Goal: Task Accomplishment & Management: Use online tool/utility

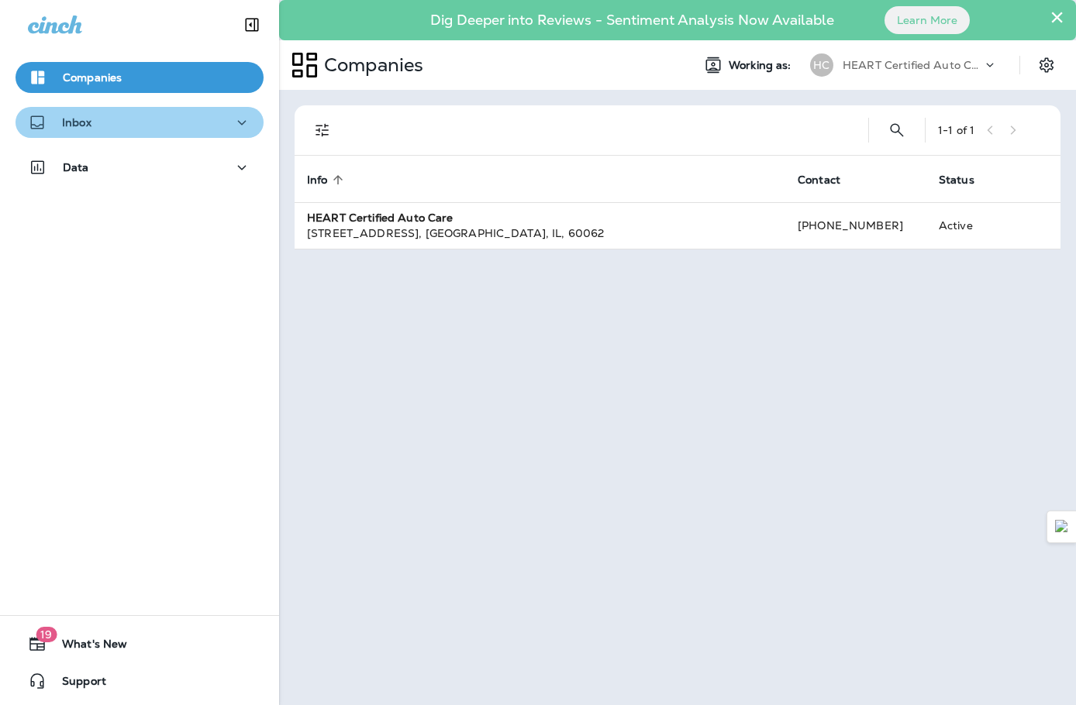
click at [170, 119] on div "Inbox" at bounding box center [139, 122] width 223 height 19
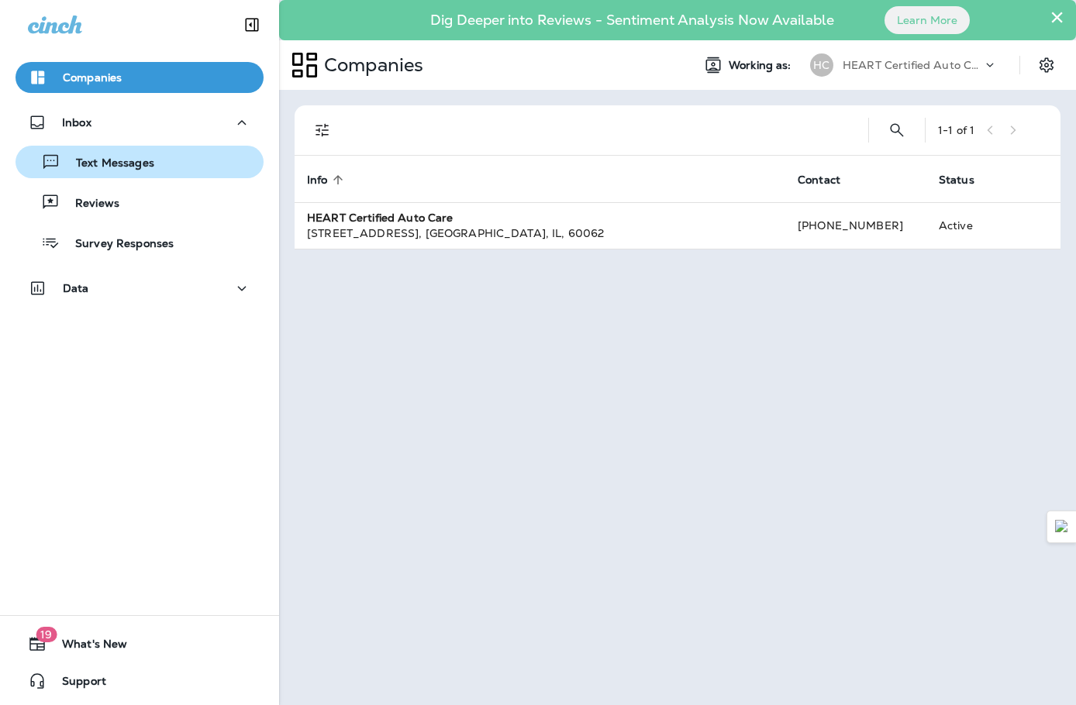
click at [153, 167] on div "Text Messages" at bounding box center [140, 161] width 236 height 23
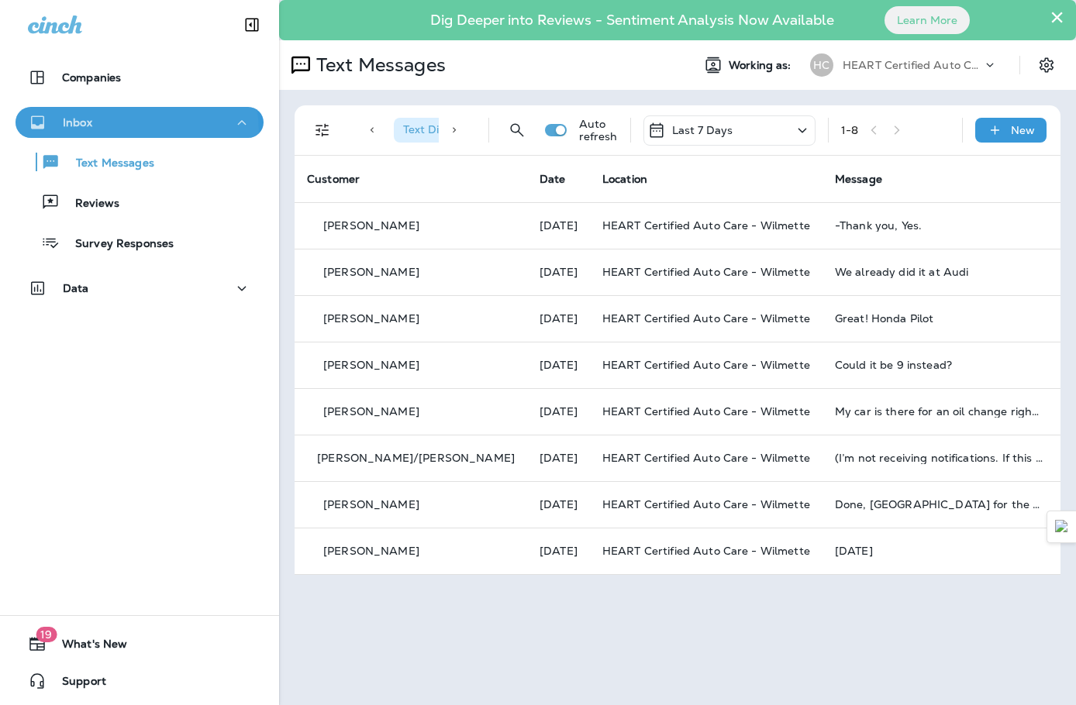
click at [98, 133] on button "Inbox" at bounding box center [139, 122] width 248 height 31
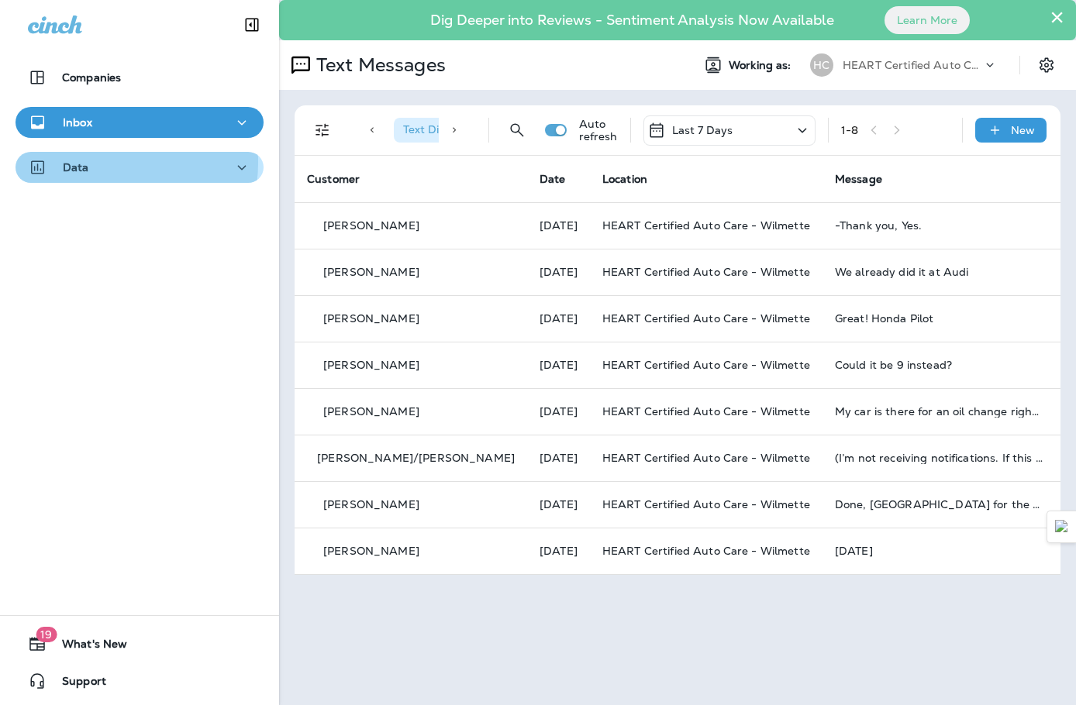
click at [93, 162] on div "Data" at bounding box center [139, 167] width 223 height 19
click at [96, 156] on button "Data" at bounding box center [139, 167] width 248 height 31
click at [113, 121] on div "Inbox" at bounding box center [139, 122] width 223 height 19
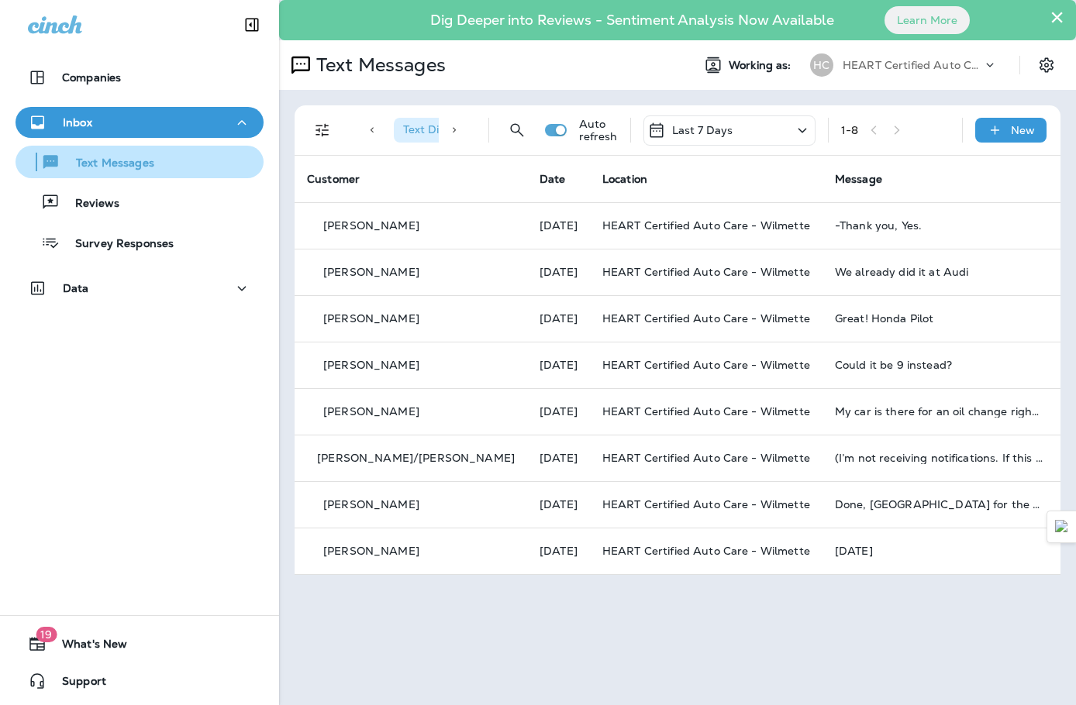
click at [126, 177] on button "Text Messages" at bounding box center [139, 162] width 248 height 33
